Goal: Task Accomplishment & Management: Manage account settings

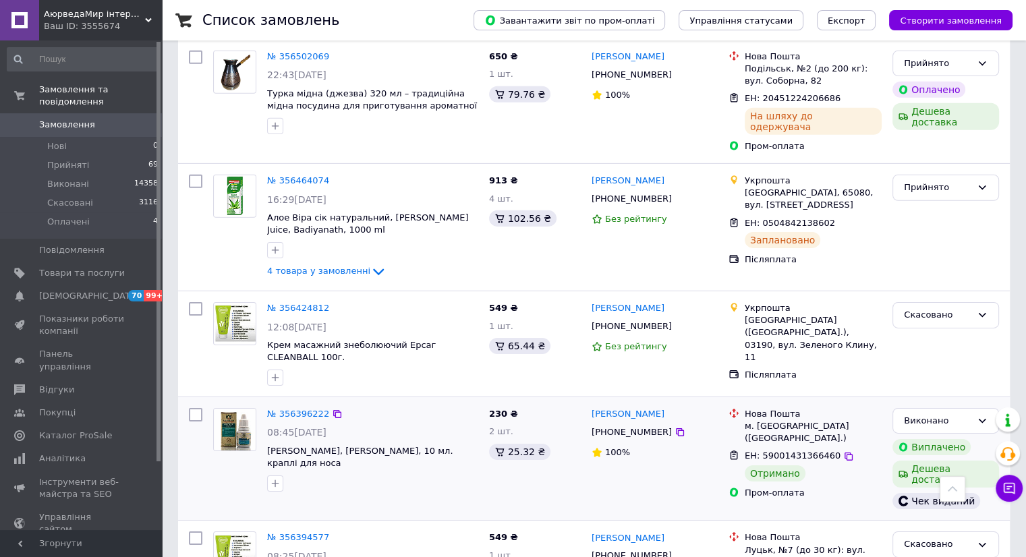
scroll to position [4270, 0]
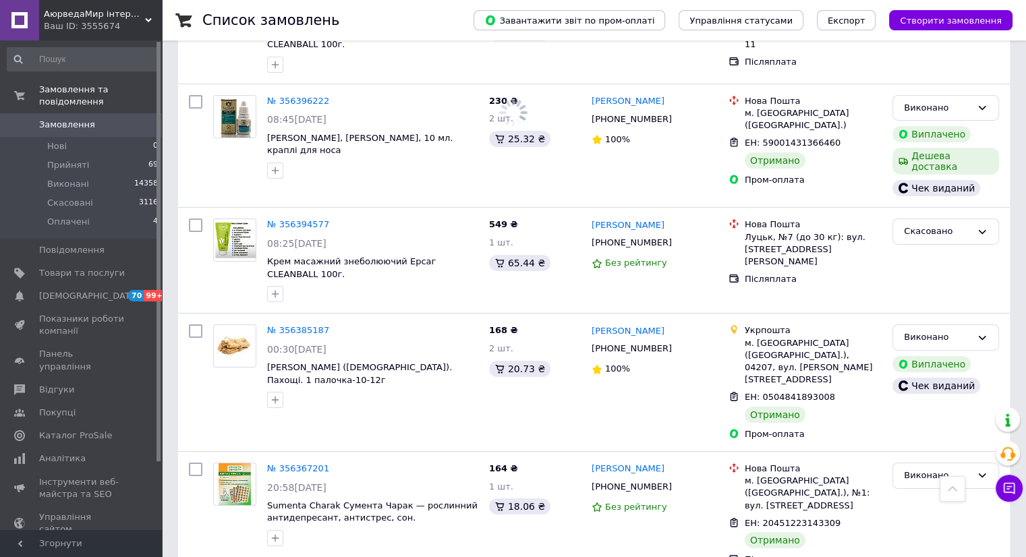
scroll to position [4720, 0]
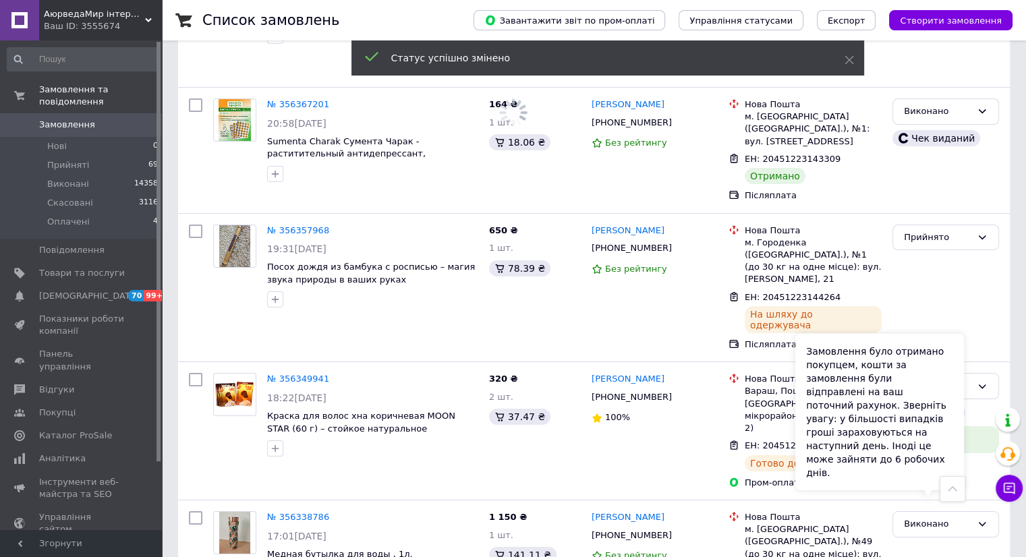
scroll to position [5169, 0]
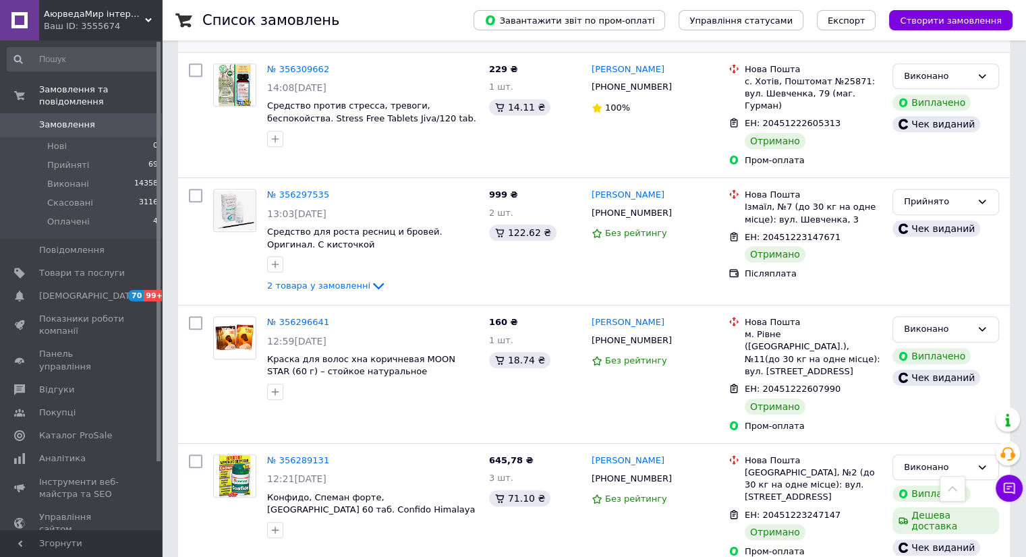
scroll to position [6068, 0]
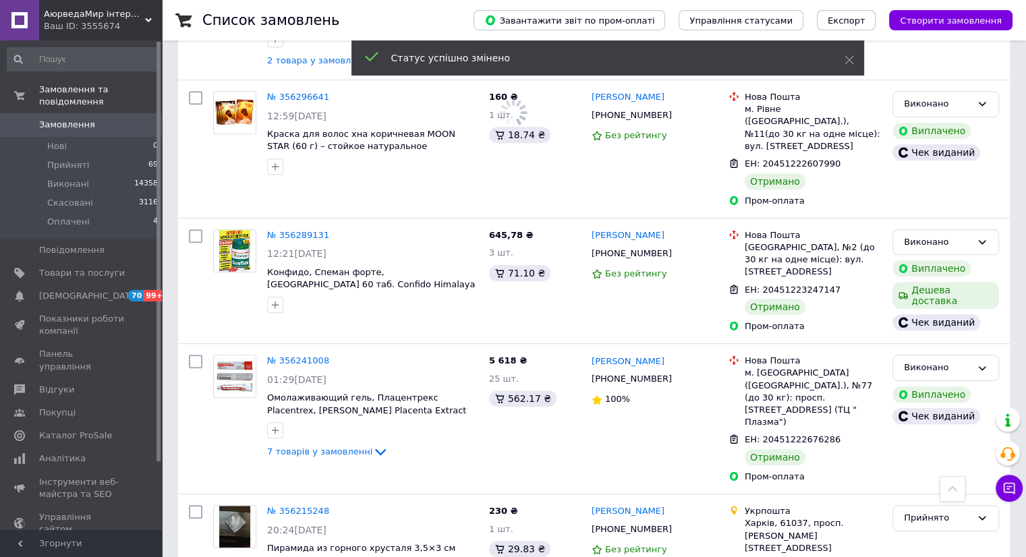
scroll to position [6293, 0]
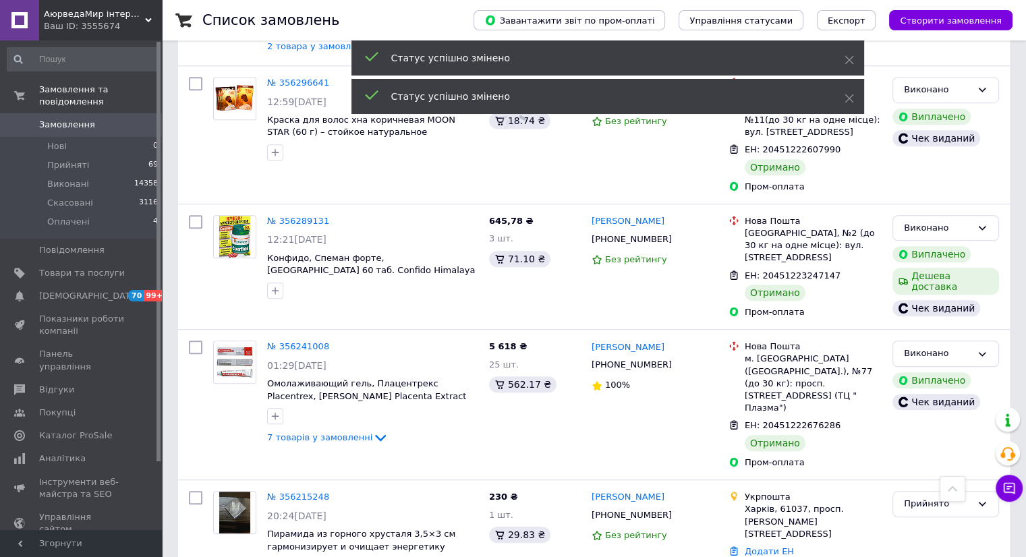
scroll to position [6518, 0]
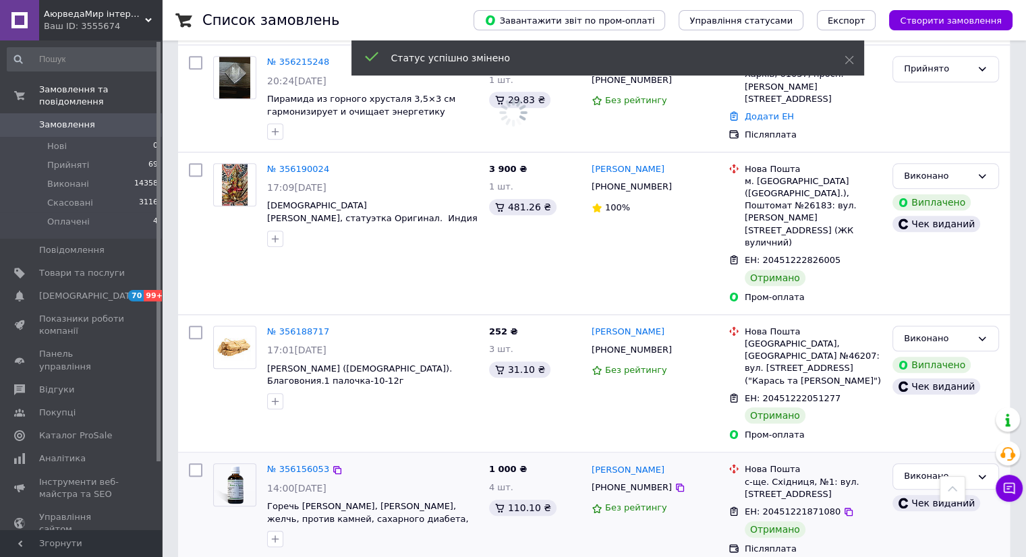
scroll to position [6743, 0]
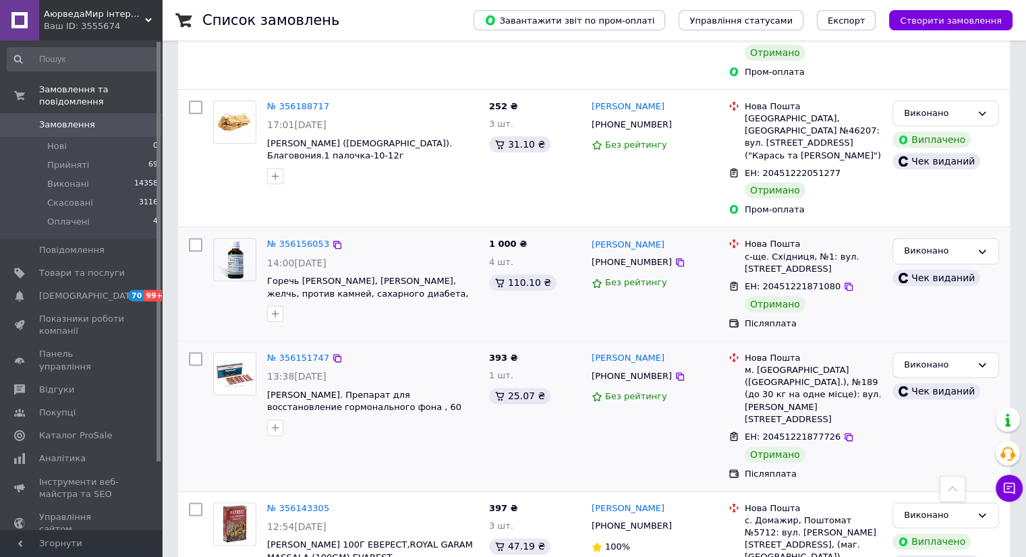
scroll to position [6967, 0]
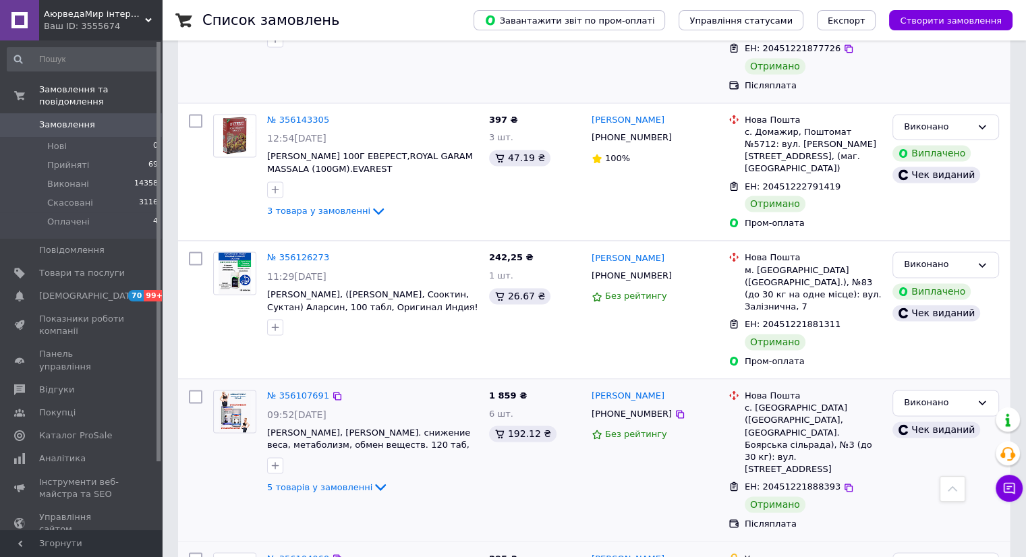
scroll to position [7417, 0]
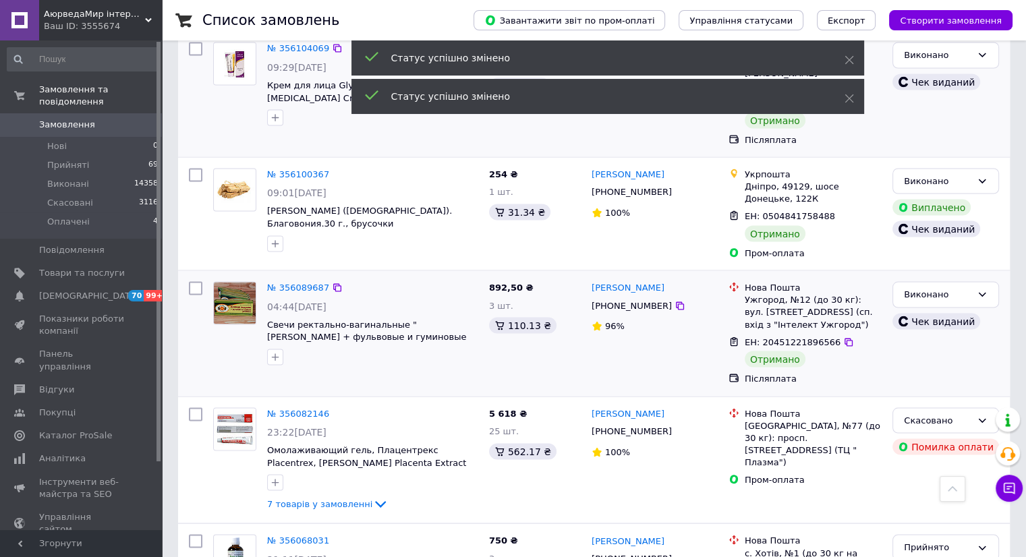
scroll to position [7866, 0]
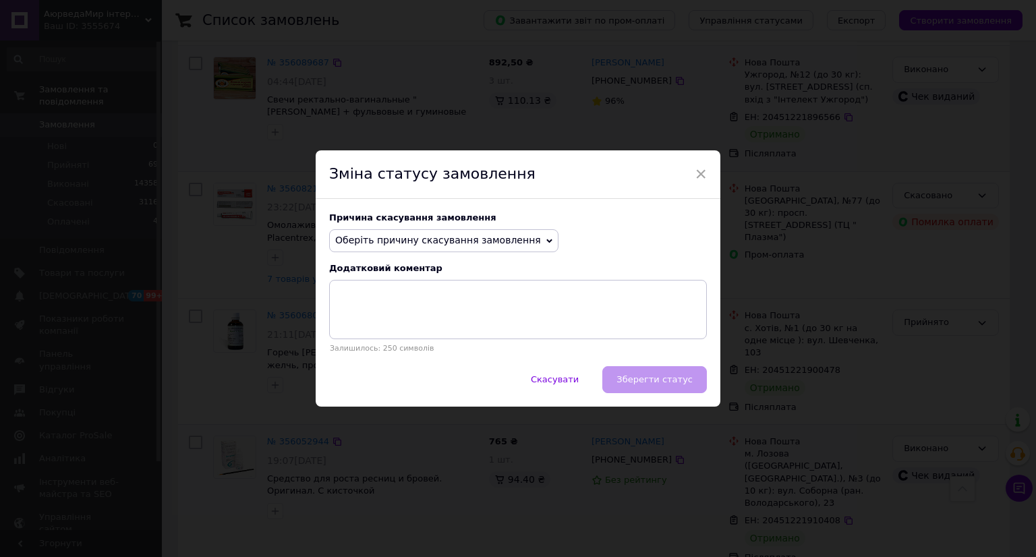
click at [370, 243] on span "Оберіть причину скасування замовлення" at bounding box center [438, 240] width 206 height 11
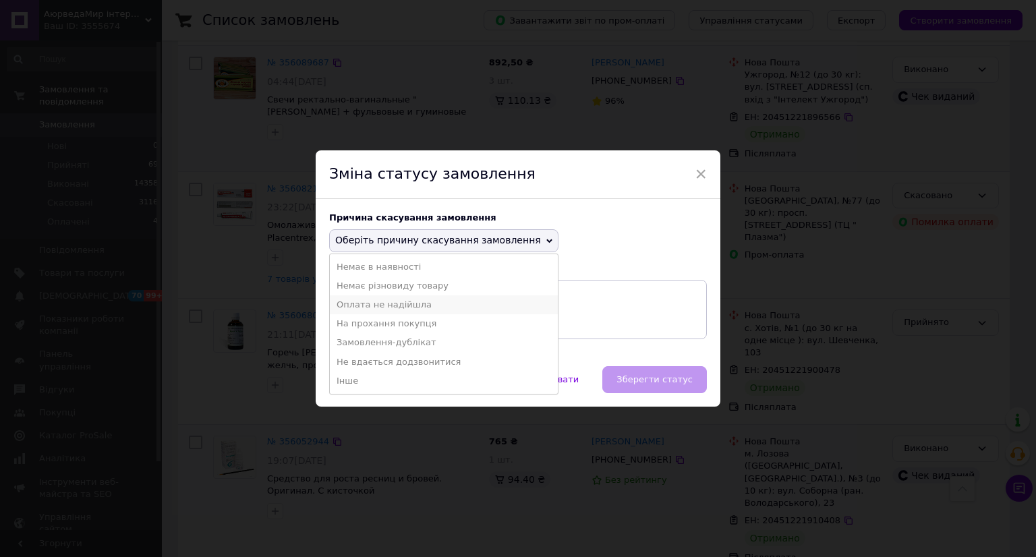
click at [375, 307] on li "Оплата не надійшла" at bounding box center [444, 304] width 228 height 19
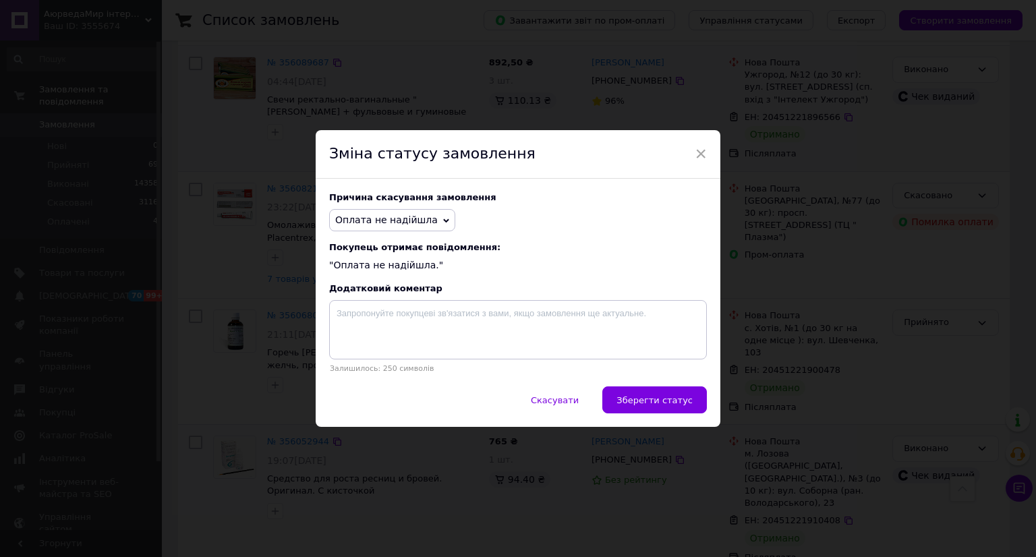
click at [670, 399] on span "Зберегти статус" at bounding box center [654, 400] width 76 height 10
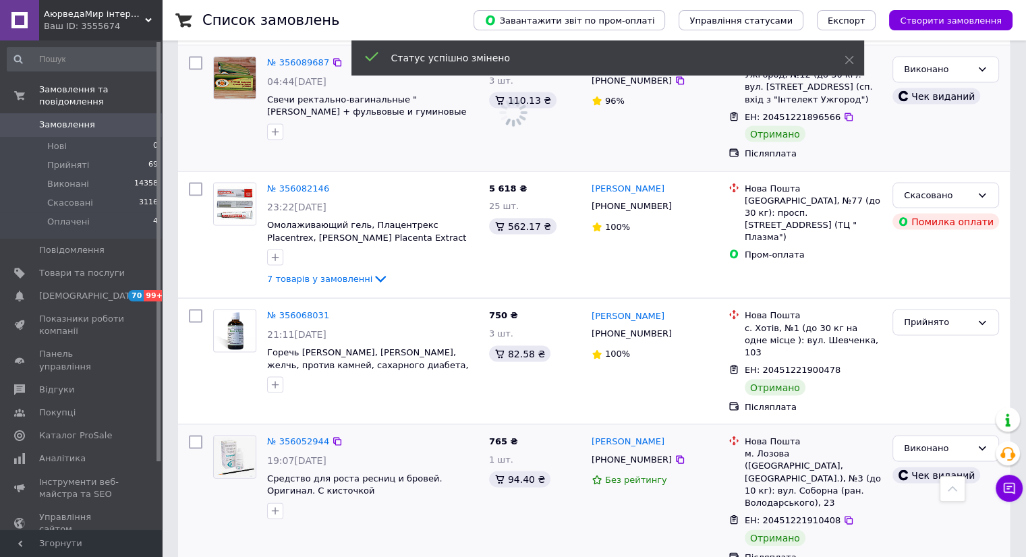
scroll to position [8091, 0]
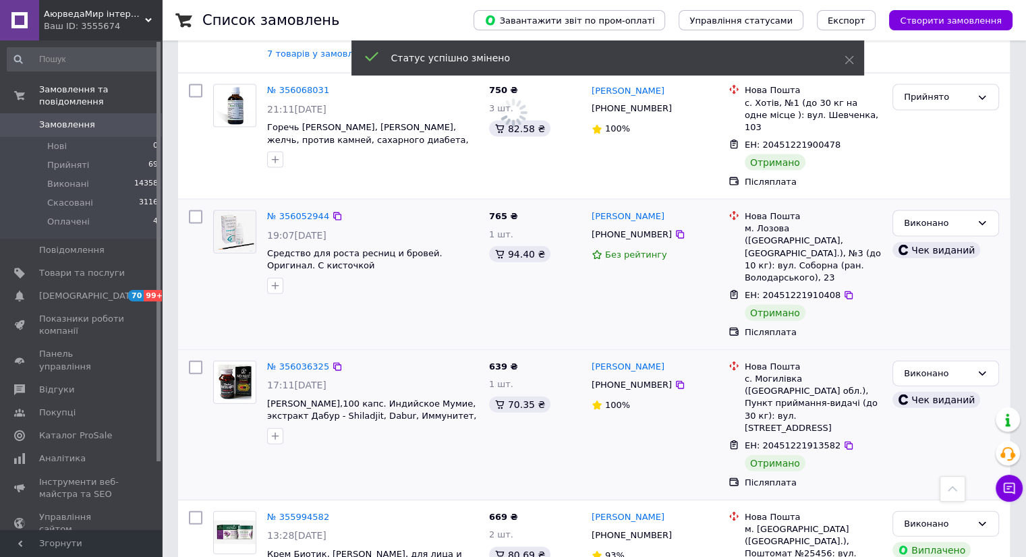
drag, startPoint x: 923, startPoint y: 378, endPoint x: 828, endPoint y: 351, distance: 98.6
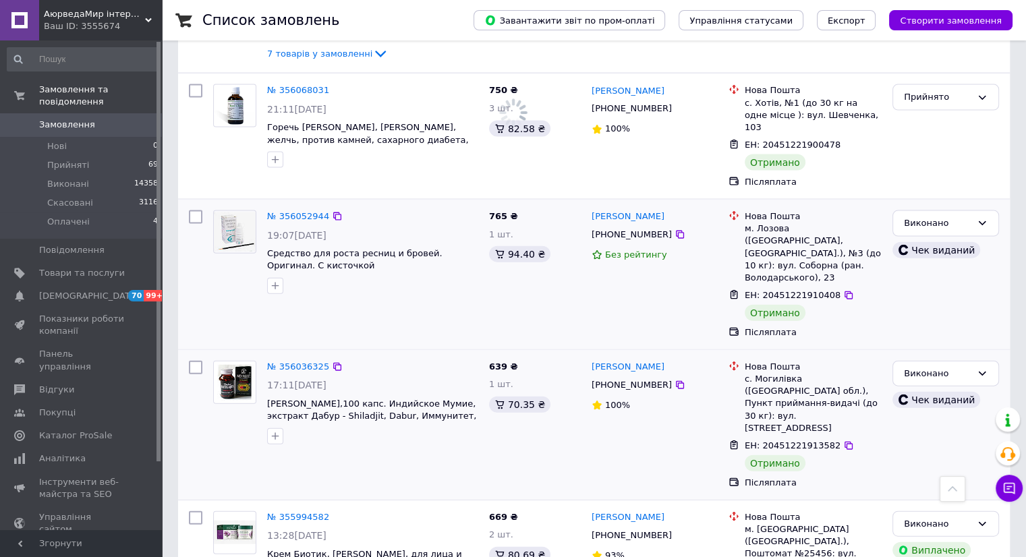
scroll to position [8316, 0]
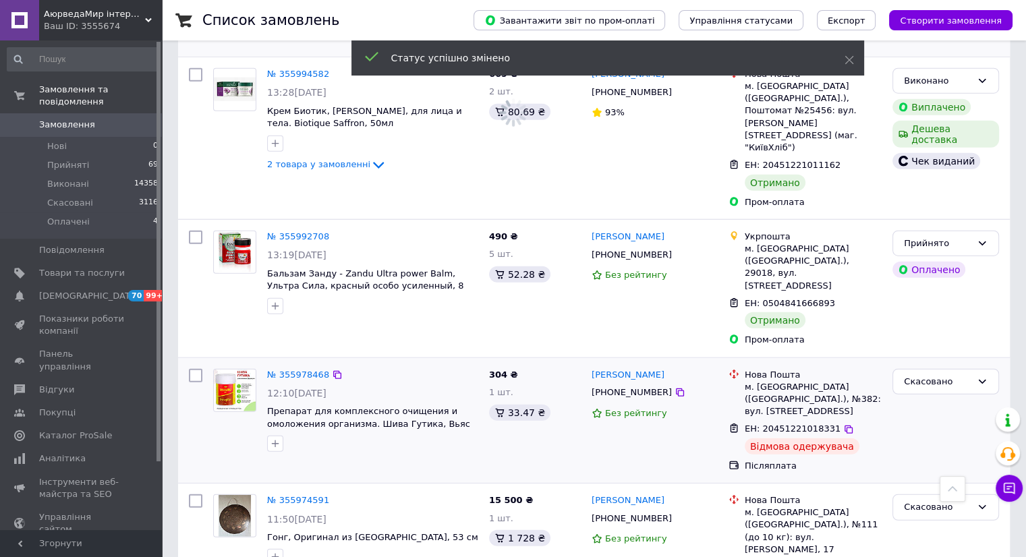
scroll to position [8540, 0]
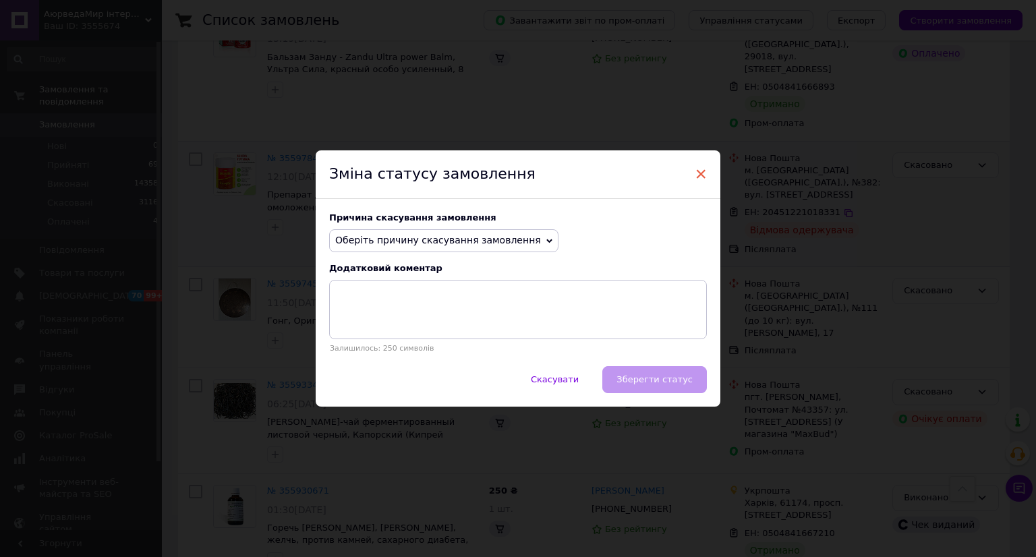
click at [700, 169] on span "×" at bounding box center [701, 173] width 12 height 23
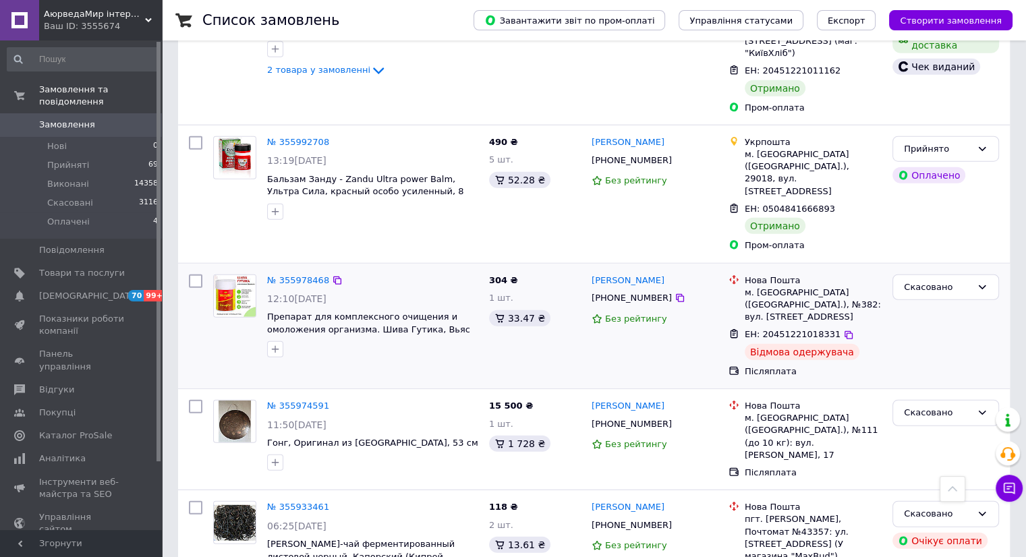
scroll to position [8766, 0]
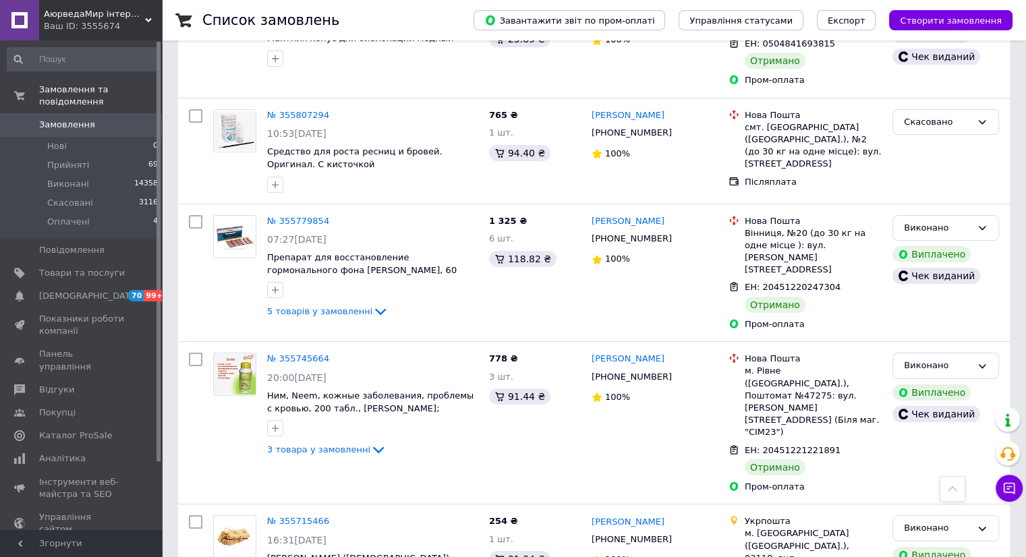
scroll to position [10339, 0]
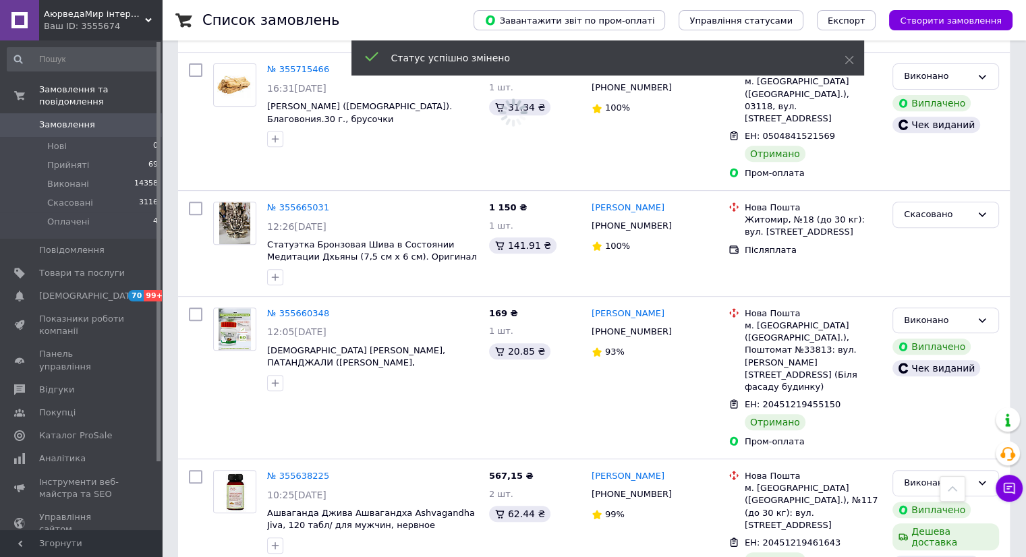
scroll to position [11013, 0]
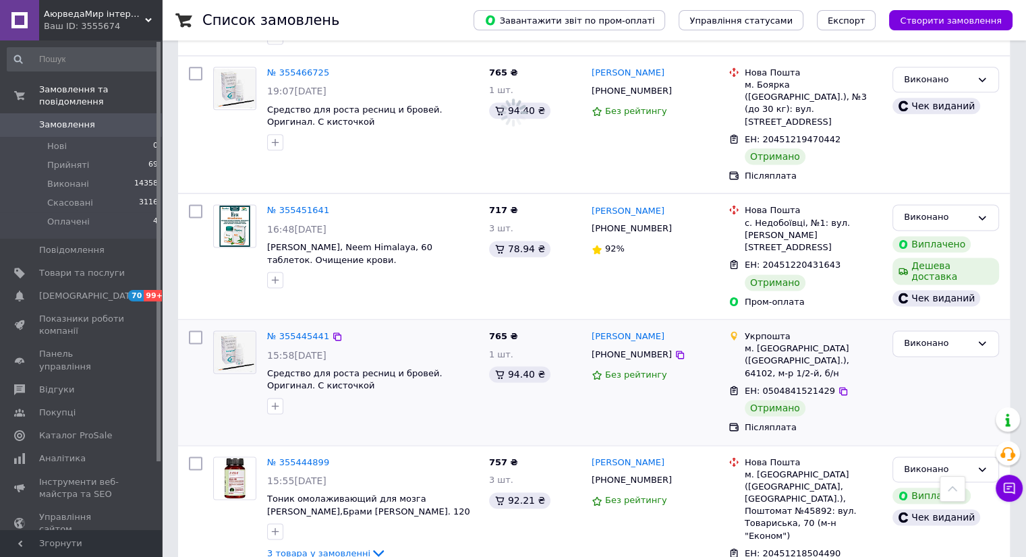
scroll to position [12024, 0]
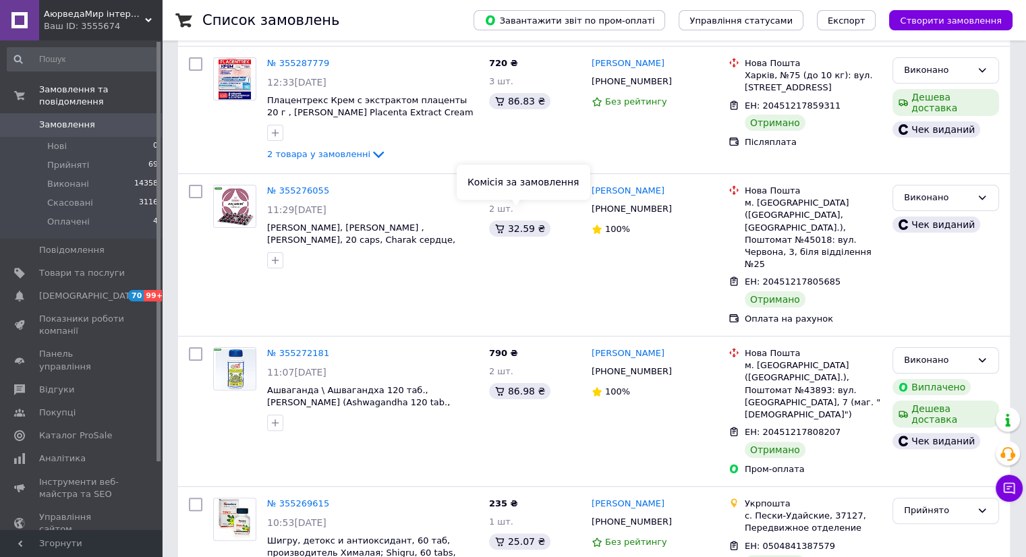
scroll to position [449, 0]
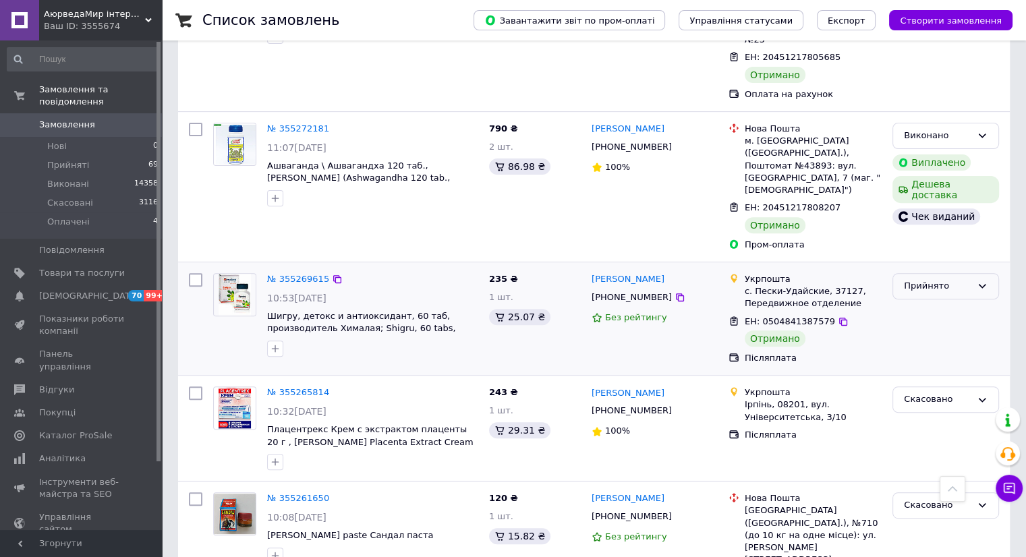
click at [906, 279] on div "Прийнято" at bounding box center [937, 286] width 67 height 14
click at [914, 302] on li "Виконано" at bounding box center [945, 314] width 105 height 25
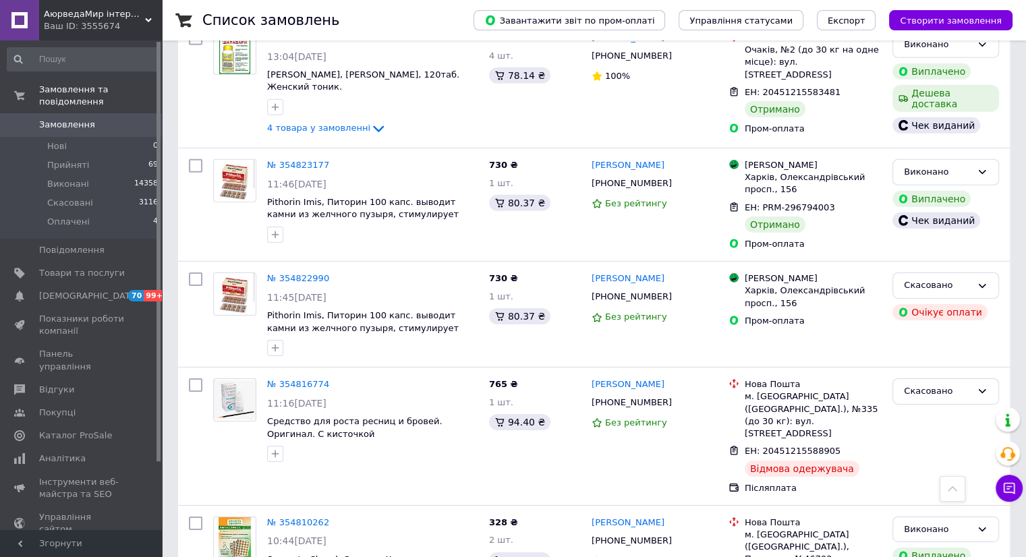
scroll to position [4720, 0]
